Goal: Task Accomplishment & Management: Manage account settings

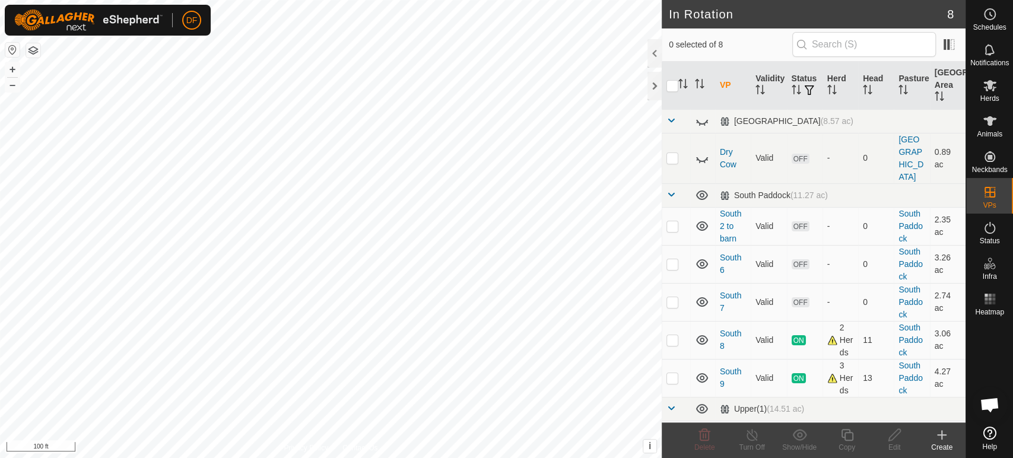
scroll to position [10093, 0]
click at [674, 190] on span at bounding box center [671, 194] width 9 height 9
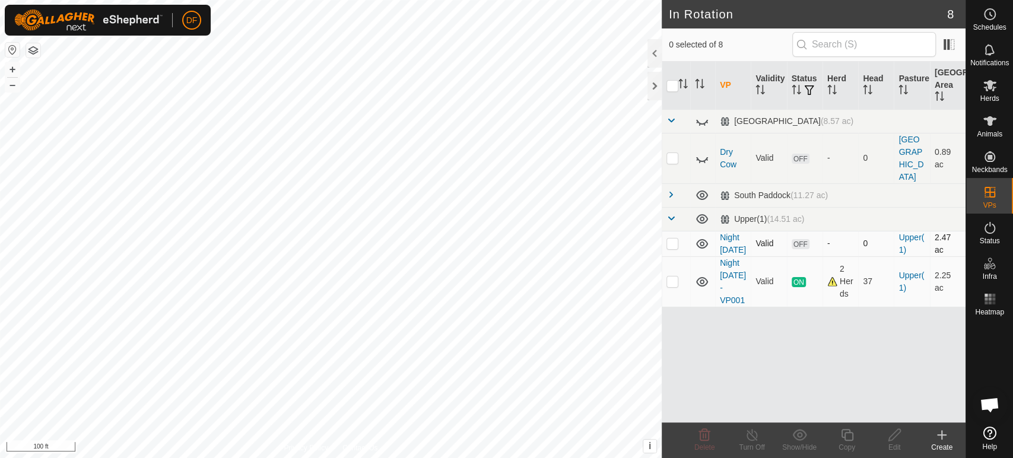
click at [674, 239] on p-tablecheckbox at bounding box center [673, 243] width 12 height 9
click at [700, 436] on icon at bounding box center [704, 435] width 11 height 12
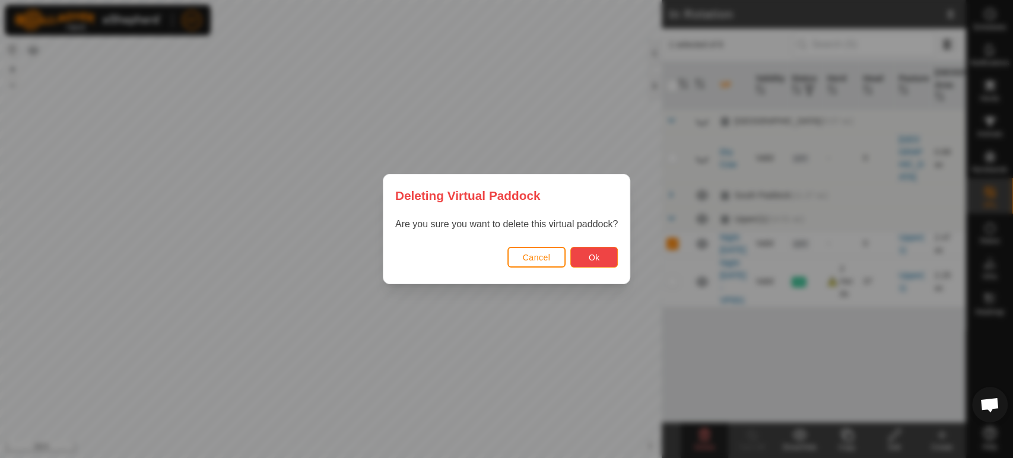
click at [583, 254] on button "Ok" at bounding box center [593, 257] width 47 height 21
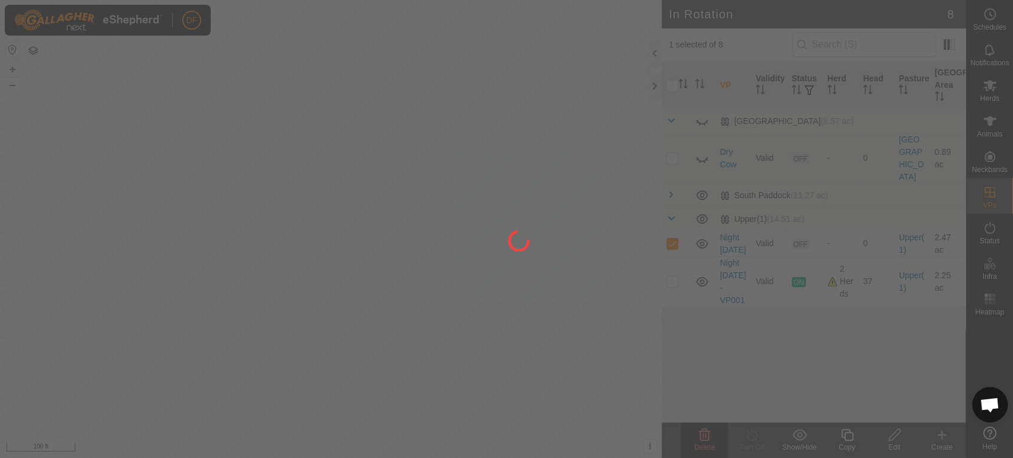
checkbox input "false"
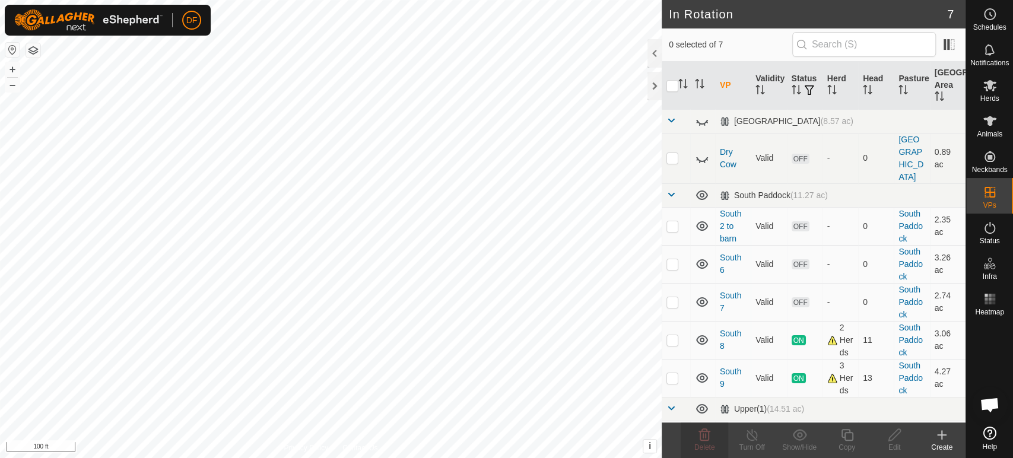
click at [679, 421] on td at bounding box center [676, 446] width 28 height 50
checkbox input "true"
click at [845, 447] on div "Copy" at bounding box center [846, 447] width 47 height 11
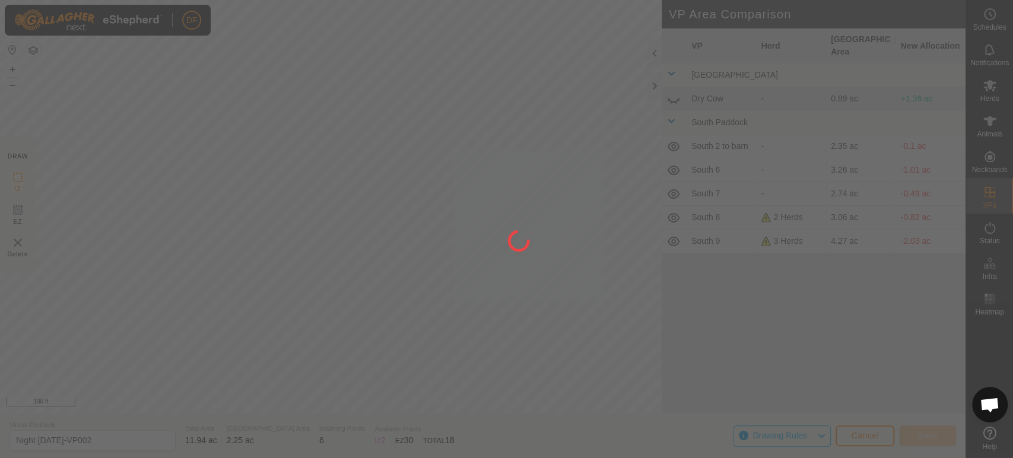
drag, startPoint x: 845, startPoint y: 447, endPoint x: 501, endPoint y: 141, distance: 460.7
click at [501, 141] on div at bounding box center [506, 229] width 1013 height 458
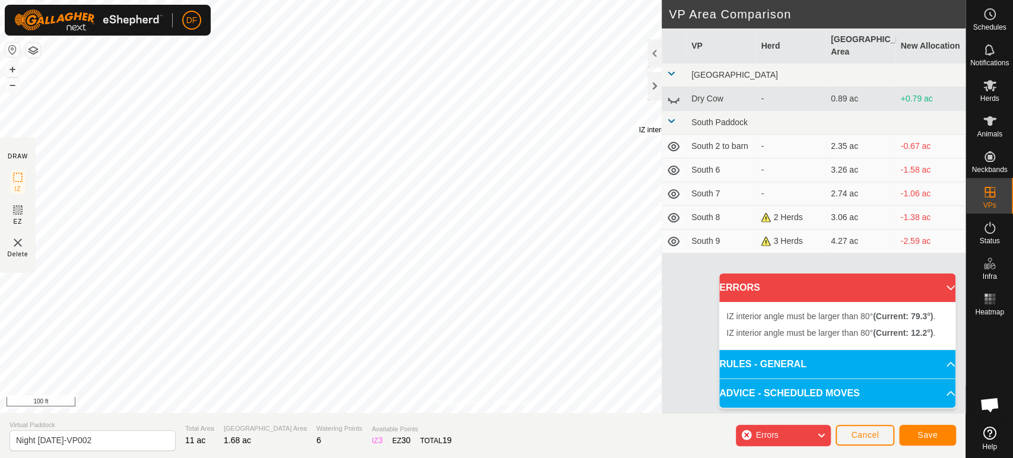
click at [639, 125] on div "IZ interior angle must be larger than 80° (Current: 12.2°) ." at bounding box center [728, 130] width 179 height 11
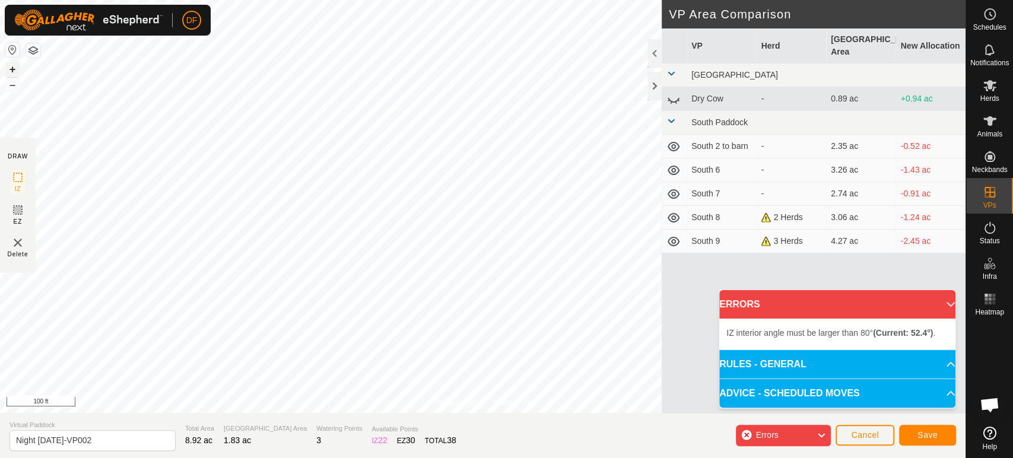
click at [15, 71] on button "+" at bounding box center [12, 69] width 14 height 14
click at [13, 87] on button "–" at bounding box center [12, 85] width 14 height 14
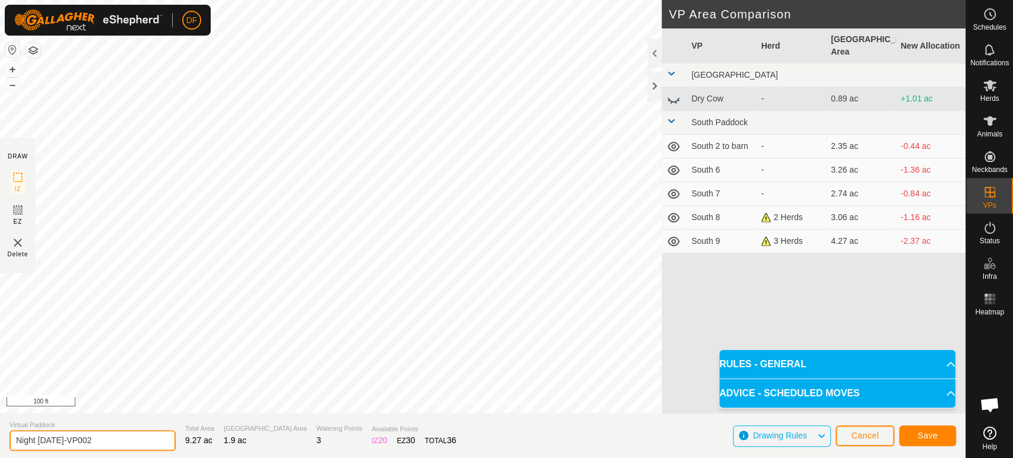
drag, startPoint x: 97, startPoint y: 444, endPoint x: 58, endPoint y: 440, distance: 40.0
click at [58, 440] on input "Night Sept 29-VP002" at bounding box center [92, 440] width 166 height 21
type input "Night Sept 30"
click at [930, 443] on button "Save" at bounding box center [927, 436] width 57 height 21
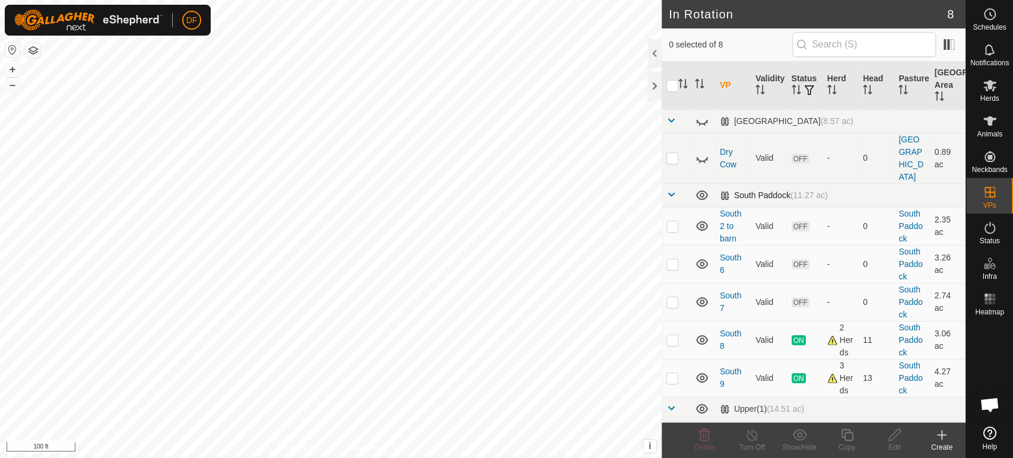
click at [672, 190] on span at bounding box center [671, 194] width 9 height 9
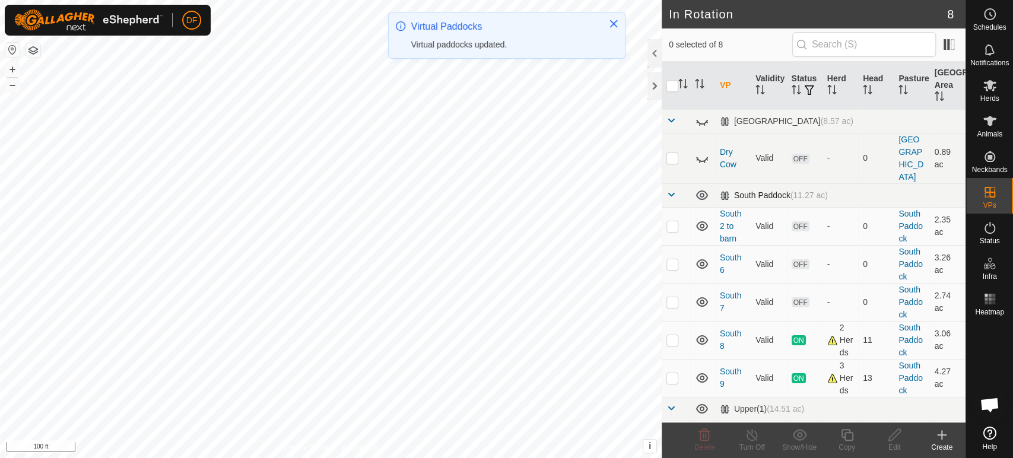
click at [669, 190] on span at bounding box center [671, 194] width 9 height 9
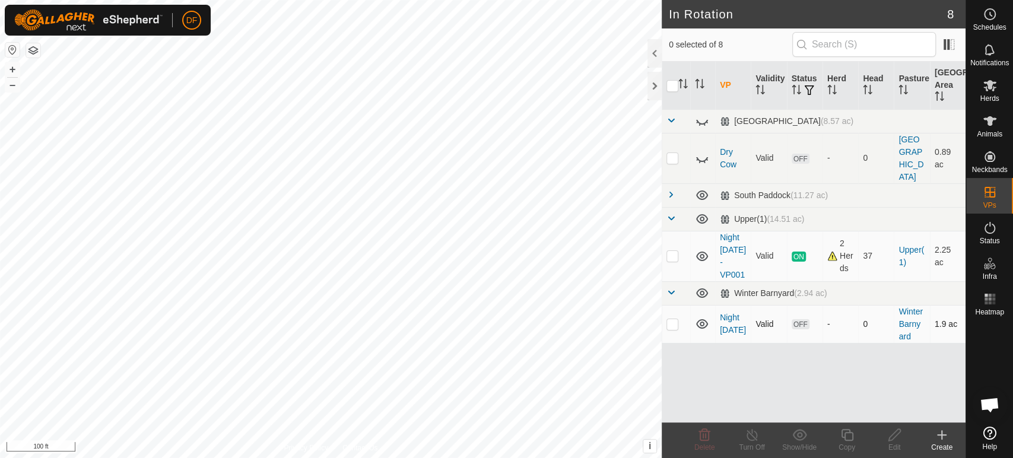
click at [673, 319] on p-checkbox at bounding box center [673, 323] width 12 height 9
checkbox input "true"
click at [840, 442] on icon at bounding box center [847, 435] width 15 height 14
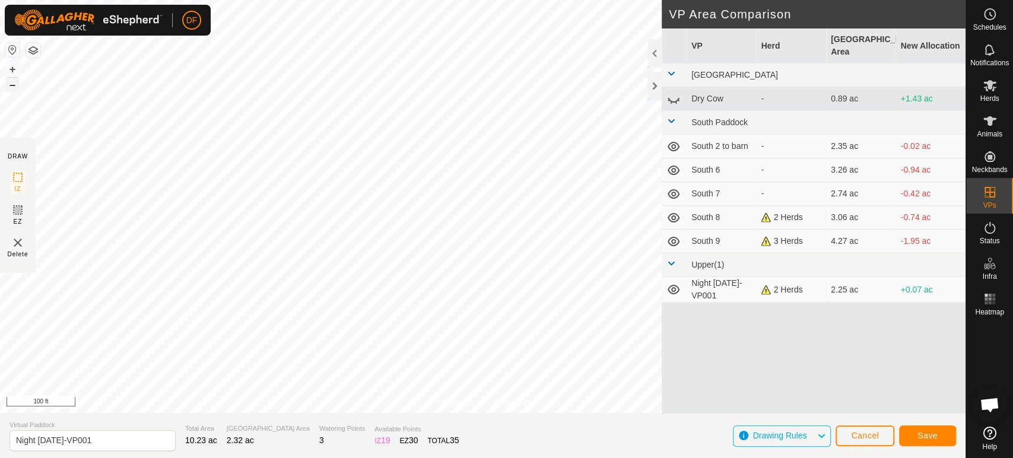
click at [9, 87] on button "–" at bounding box center [12, 85] width 14 height 14
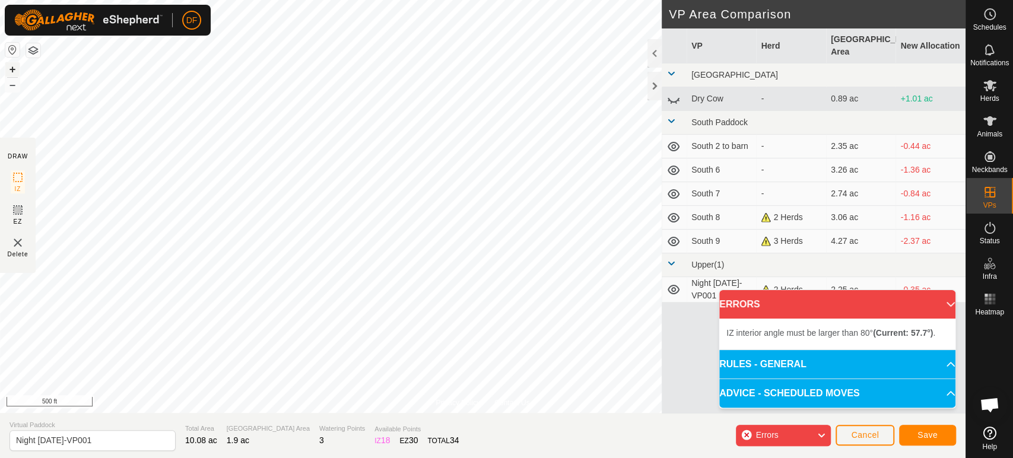
click at [13, 71] on button "+" at bounding box center [12, 69] width 14 height 14
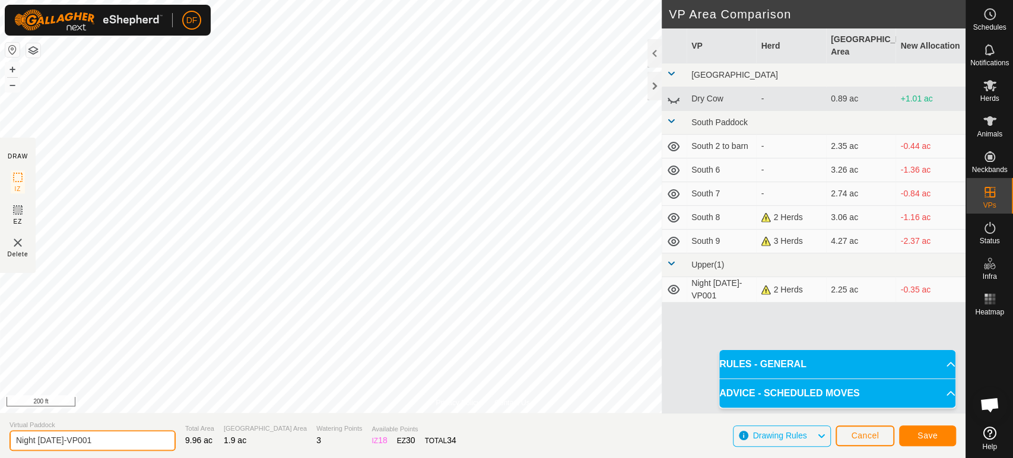
drag, startPoint x: 36, startPoint y: 440, endPoint x: 0, endPoint y: 434, distance: 36.7
click at [0, 434] on section "Virtual Paddock Night Sept 30-VP001 Total Area 9.96 ac Grazing Area 1.9 ac Wate…" at bounding box center [483, 435] width 966 height 45
drag, startPoint x: 89, startPoint y: 443, endPoint x: 31, endPoint y: 441, distance: 57.6
click at [31, 441] on input "Day Sept 30-VP001" at bounding box center [92, 440] width 166 height 21
type input "Day OCt 1"
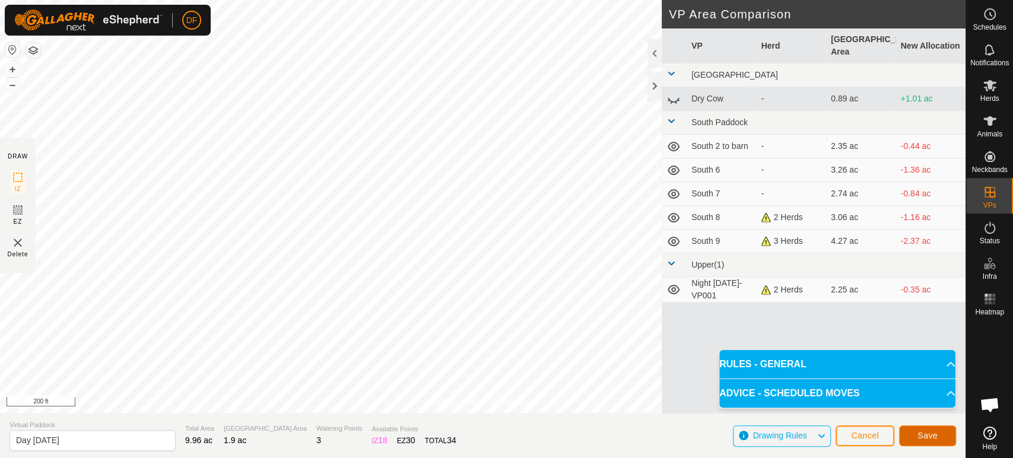
click at [925, 436] on span "Save" at bounding box center [928, 435] width 20 height 9
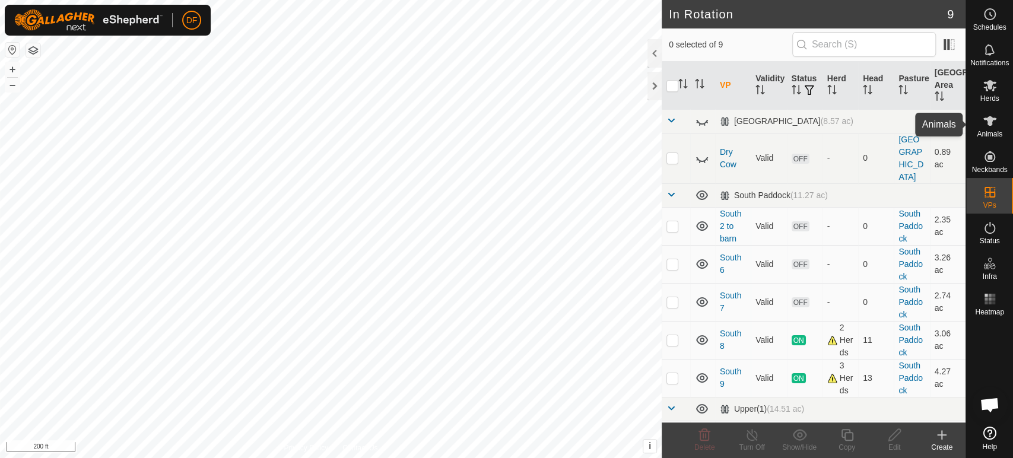
click at [986, 121] on icon at bounding box center [990, 121] width 14 height 14
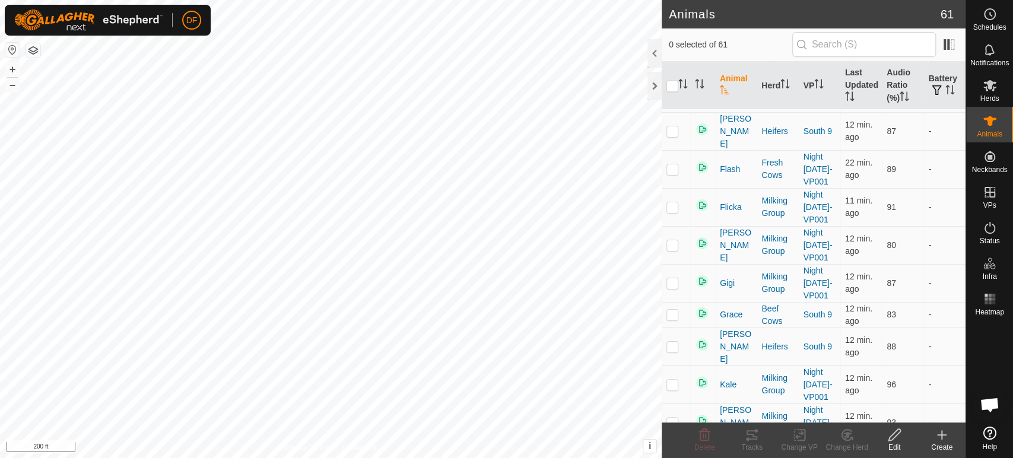
scroll to position [938, 0]
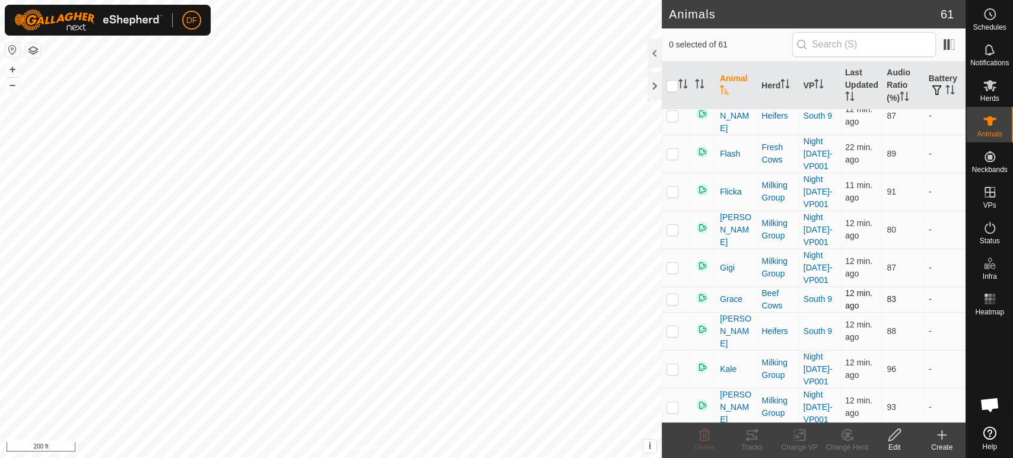
click at [675, 294] on p-checkbox at bounding box center [673, 298] width 12 height 9
click at [856, 443] on div "Change Herd" at bounding box center [846, 447] width 47 height 11
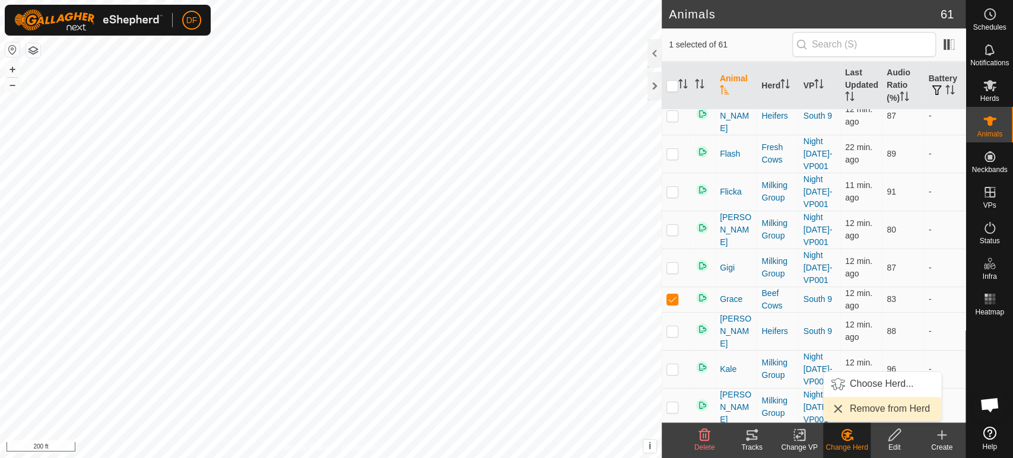
click at [868, 412] on link "Remove from Herd" at bounding box center [883, 409] width 118 height 24
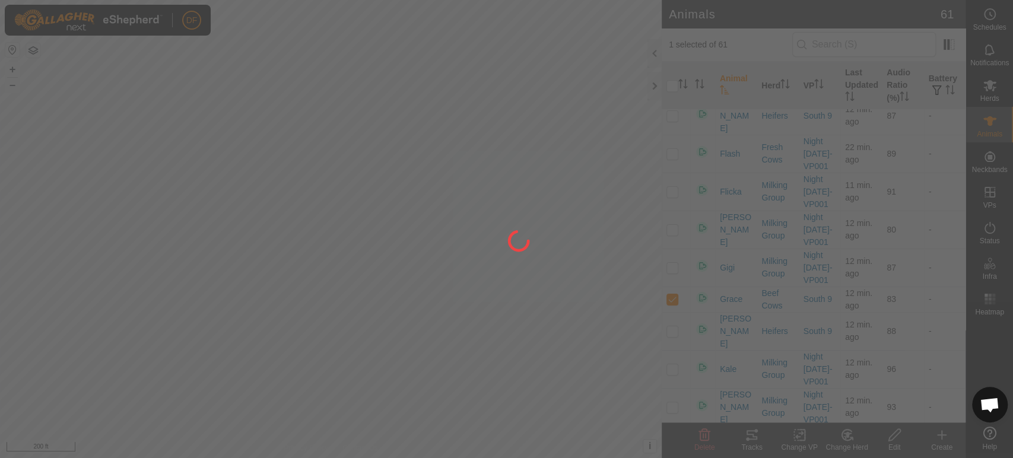
checkbox input "false"
